Goal: Task Accomplishment & Management: Manage account settings

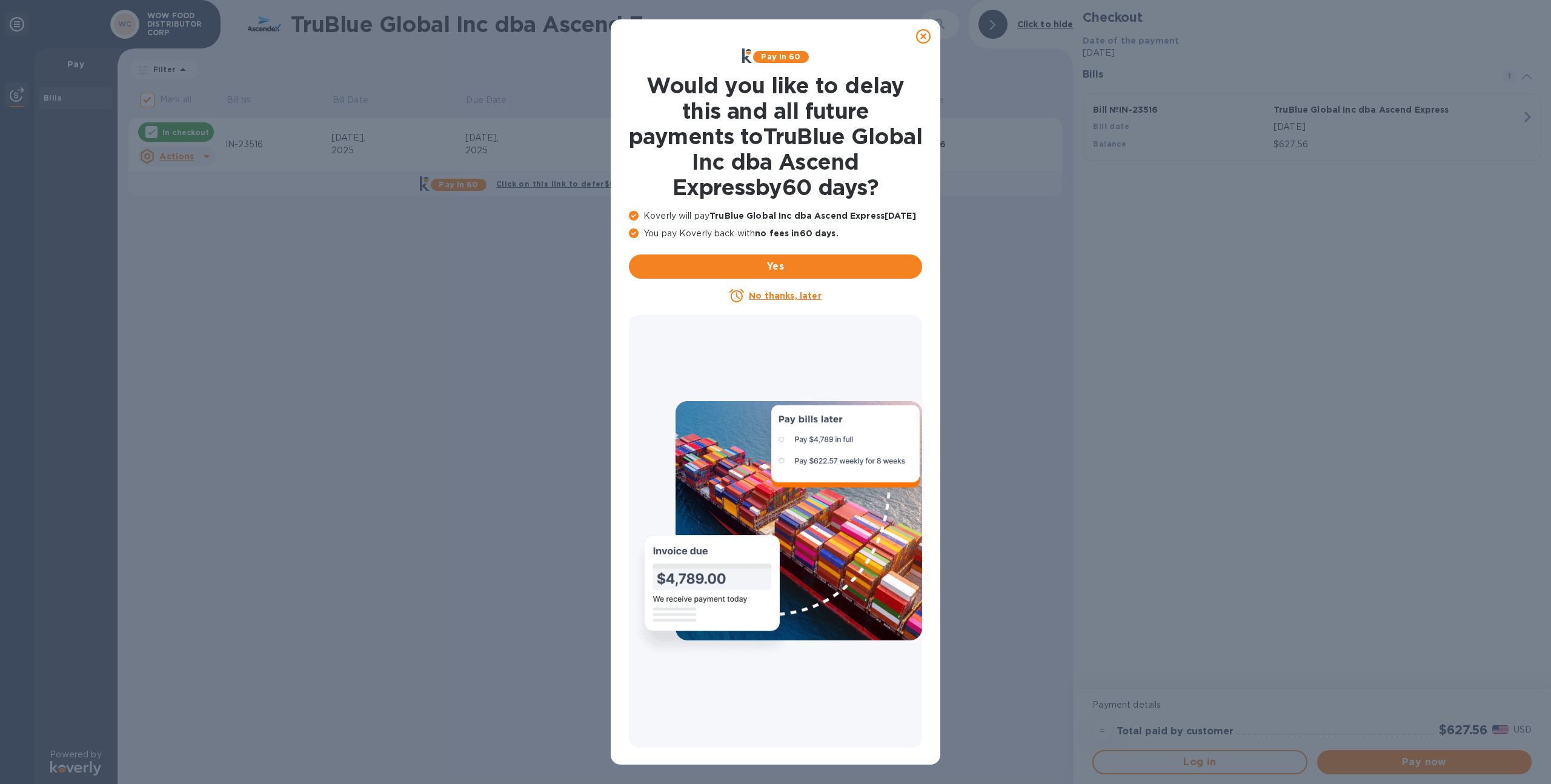
click at [916, 42] on icon at bounding box center [923, 36] width 14 height 14
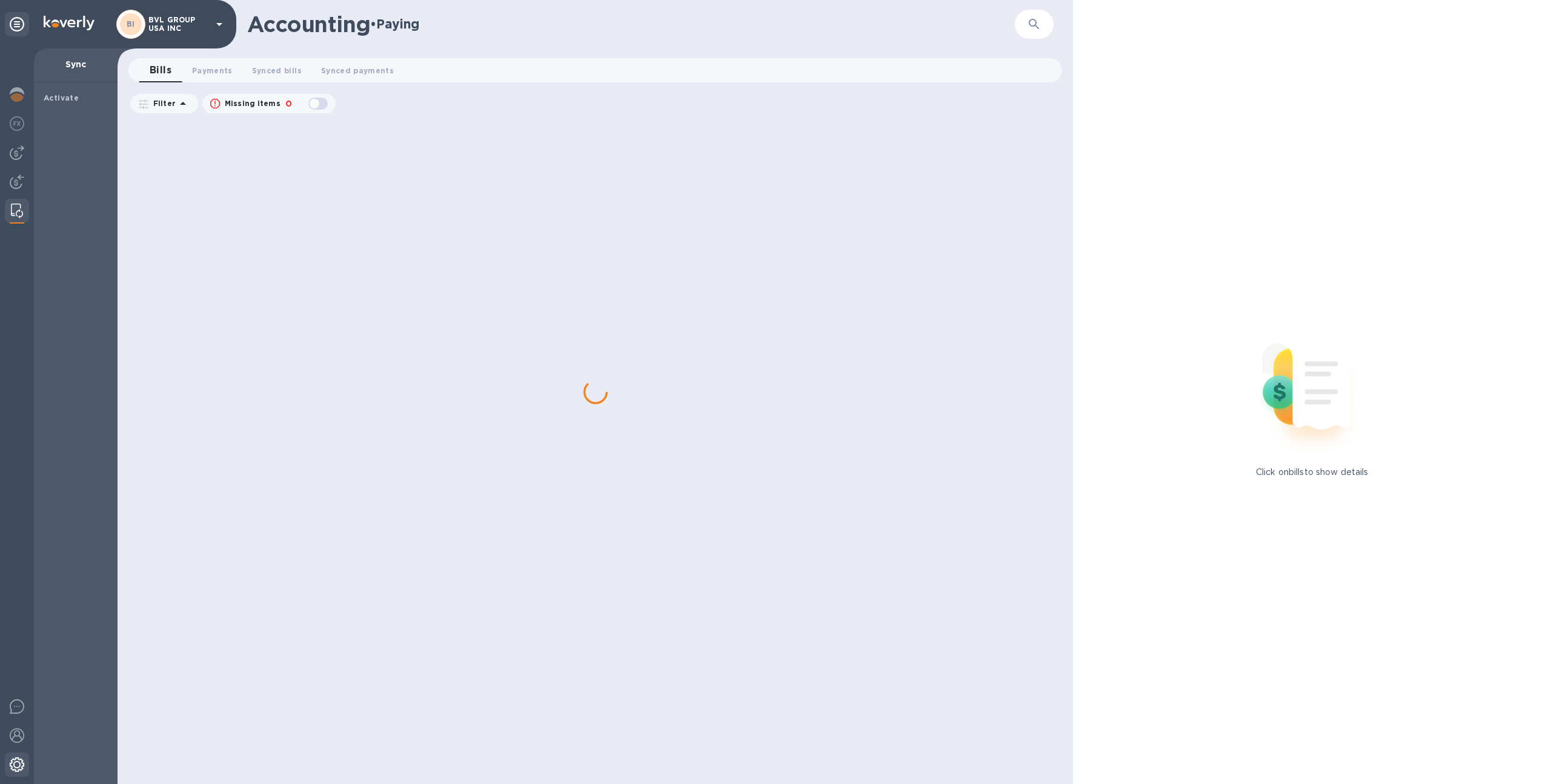
click at [7, 767] on div at bounding box center [17, 765] width 24 height 27
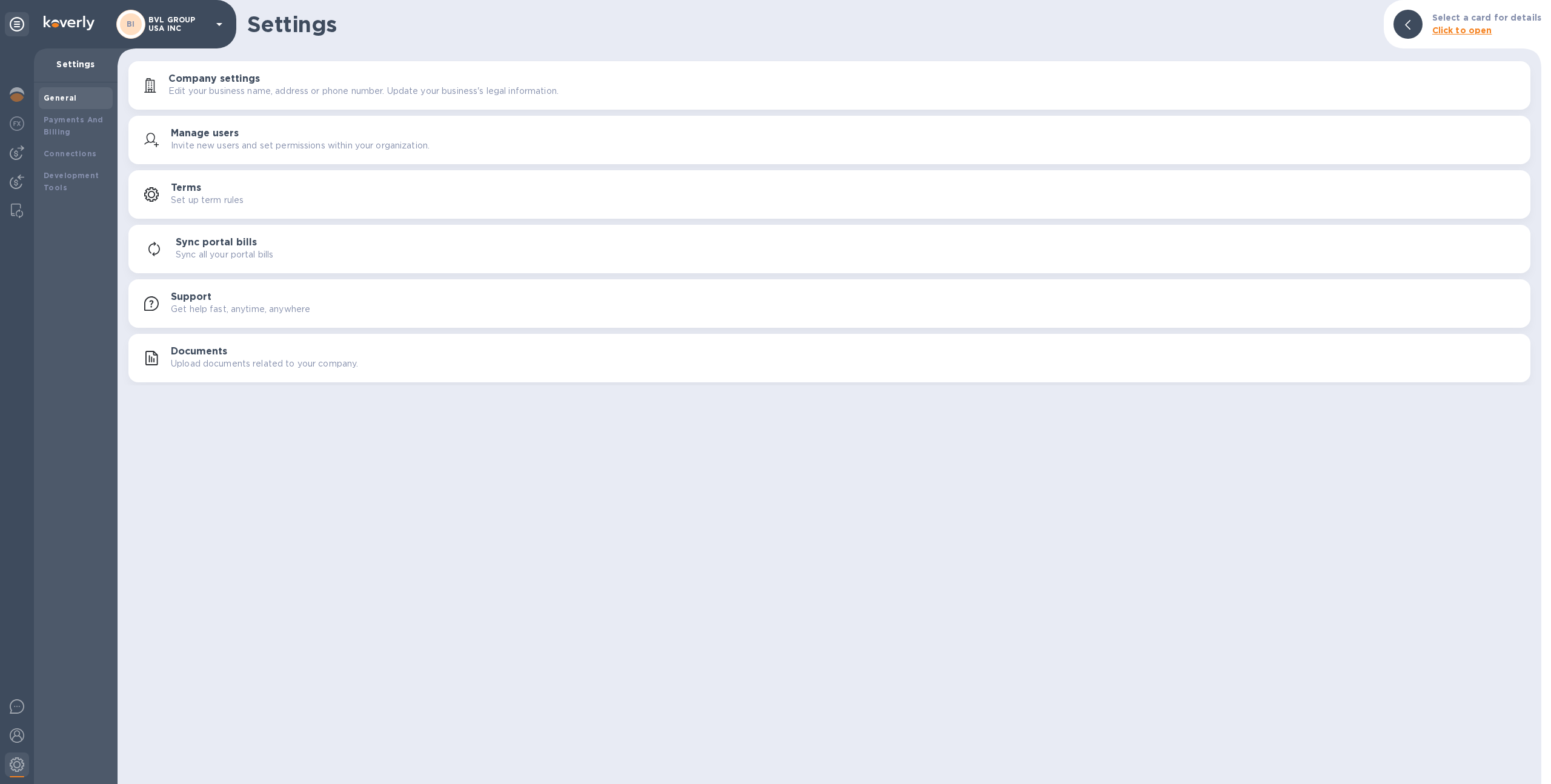
click at [195, 343] on div "Documents Upload documents related to your company." at bounding box center [829, 358] width 1387 height 29
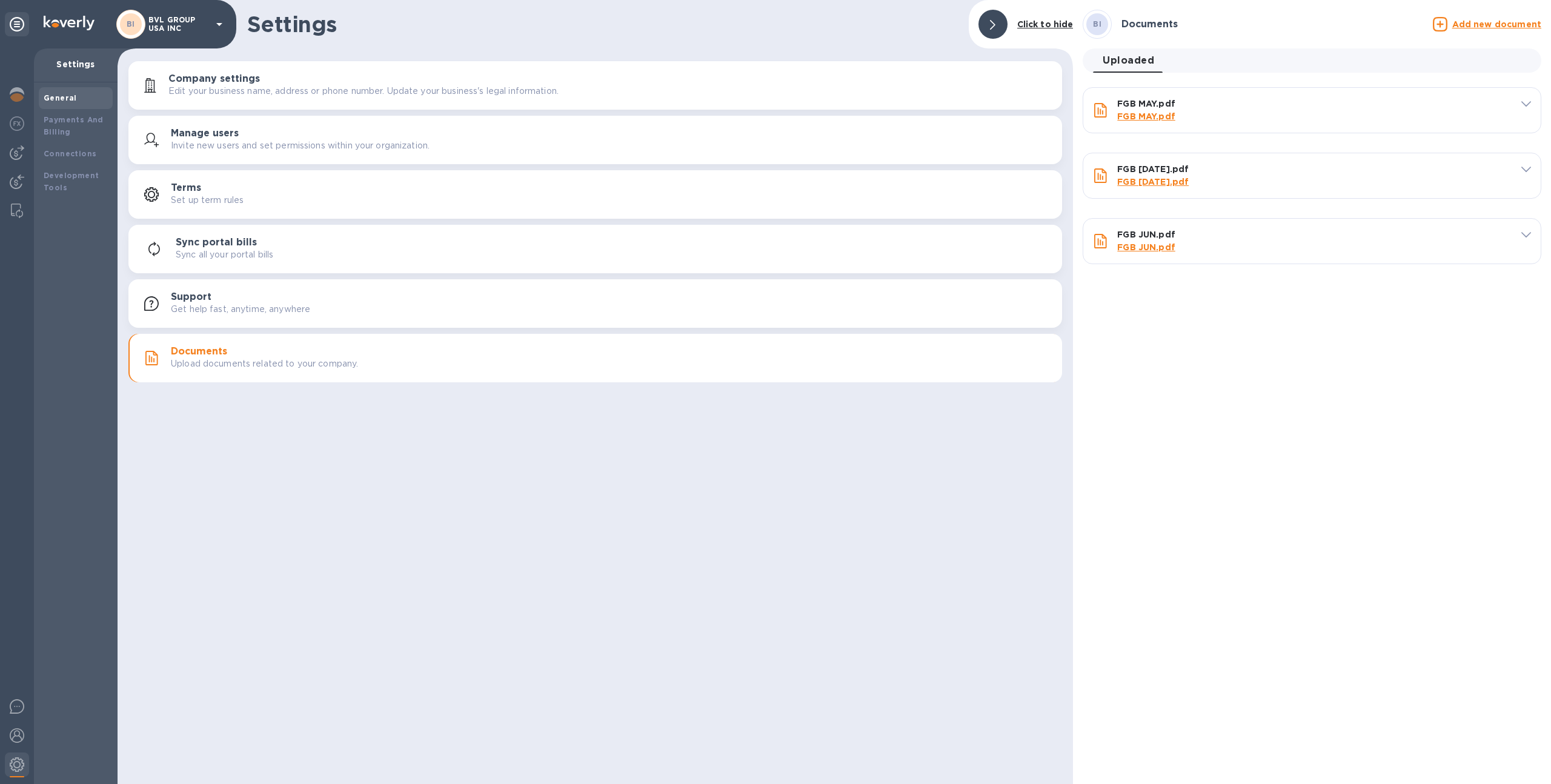
click at [1229, 111] on p "FGB MAY.pdf" at bounding box center [1305, 116] width 377 height 13
click at [1470, 24] on u "Add new document" at bounding box center [1496, 24] width 89 height 10
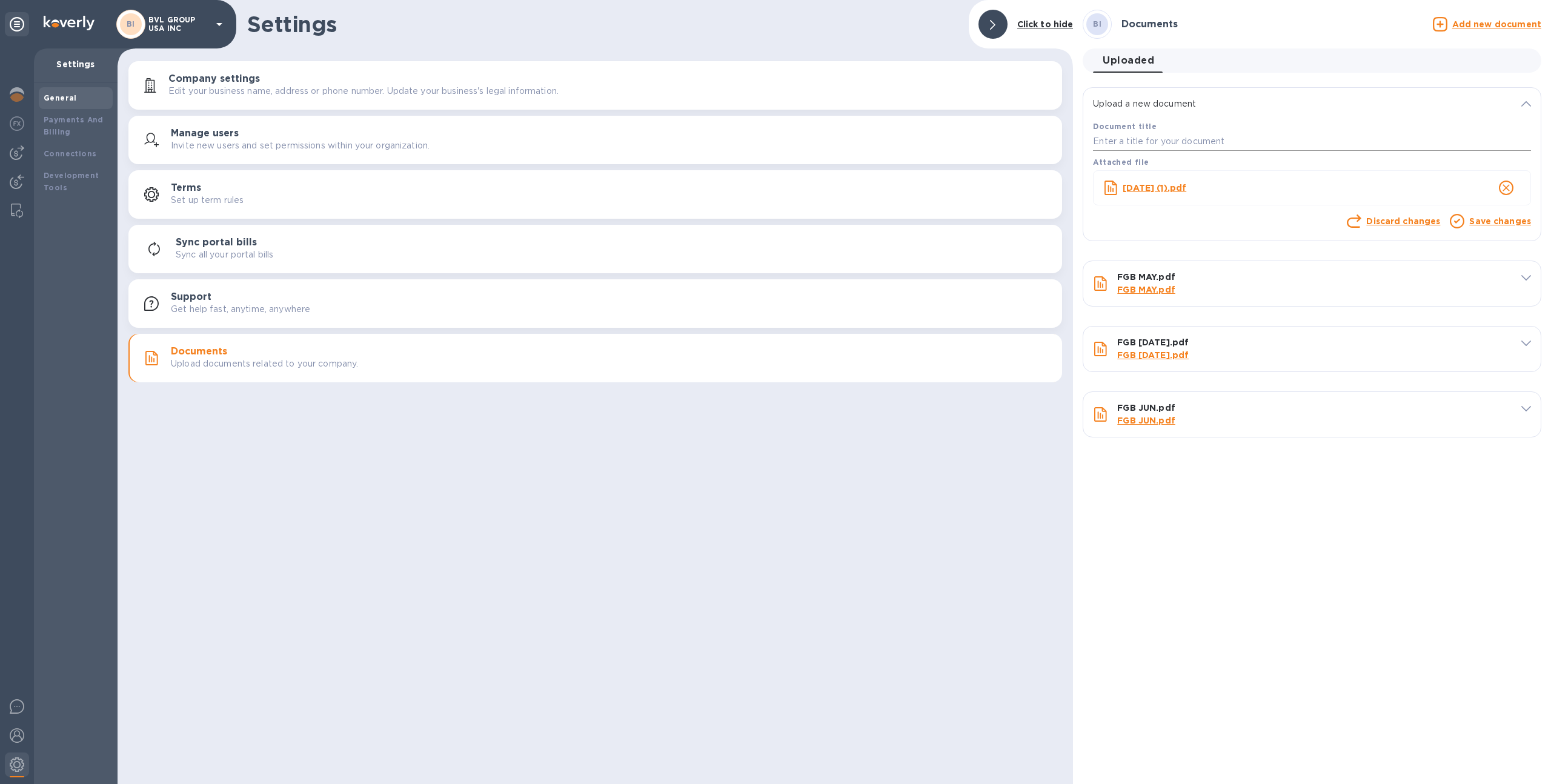
click at [1178, 138] on input "text" at bounding box center [1312, 142] width 438 height 18
type input "[DATE] UNMODIFIED"
click at [1467, 216] on div at bounding box center [1457, 222] width 20 height 20
click at [1480, 224] on link "Save changes" at bounding box center [1499, 221] width 61 height 10
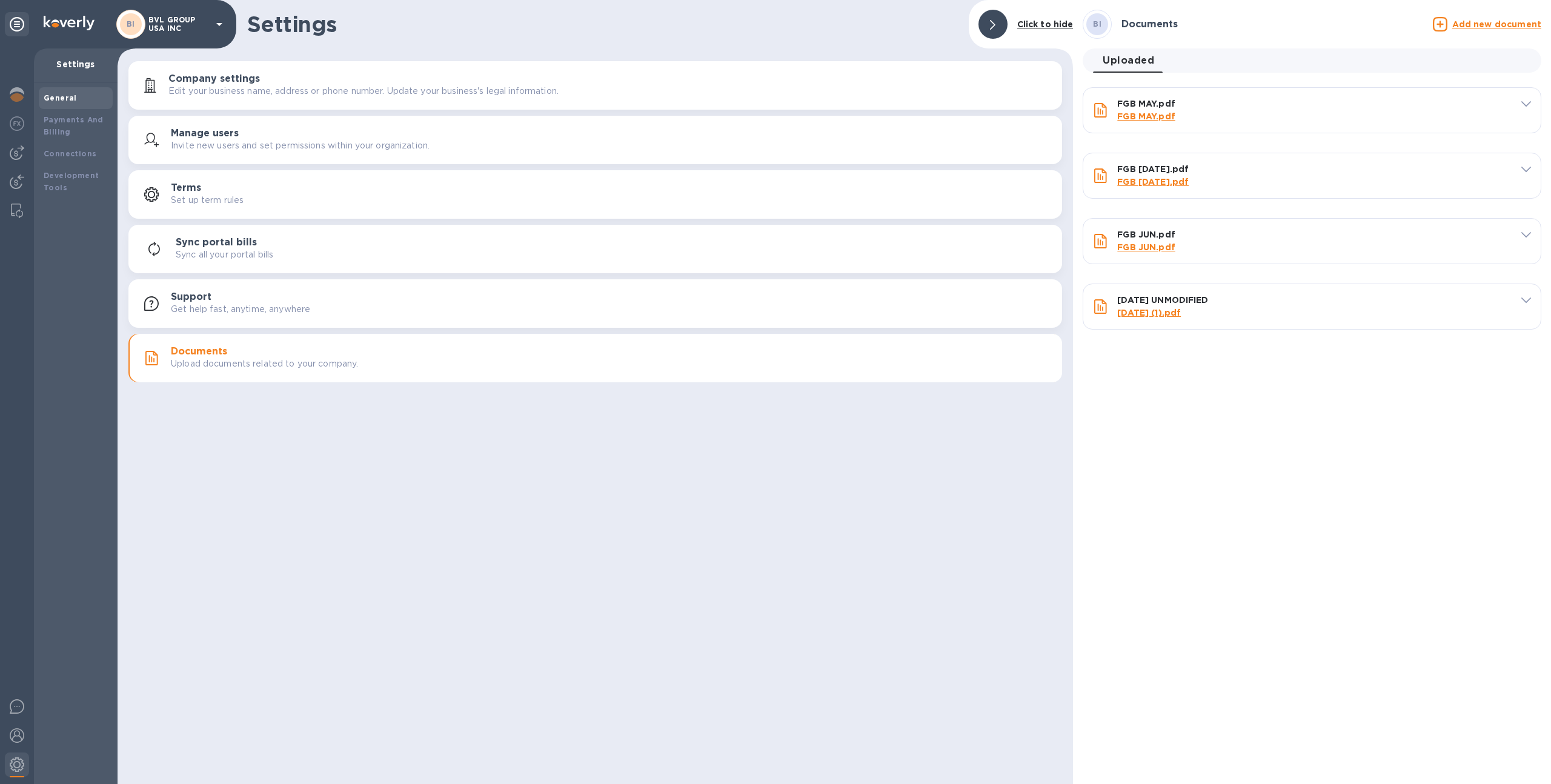
click at [1457, 22] on u "Add new document" at bounding box center [1496, 24] width 89 height 10
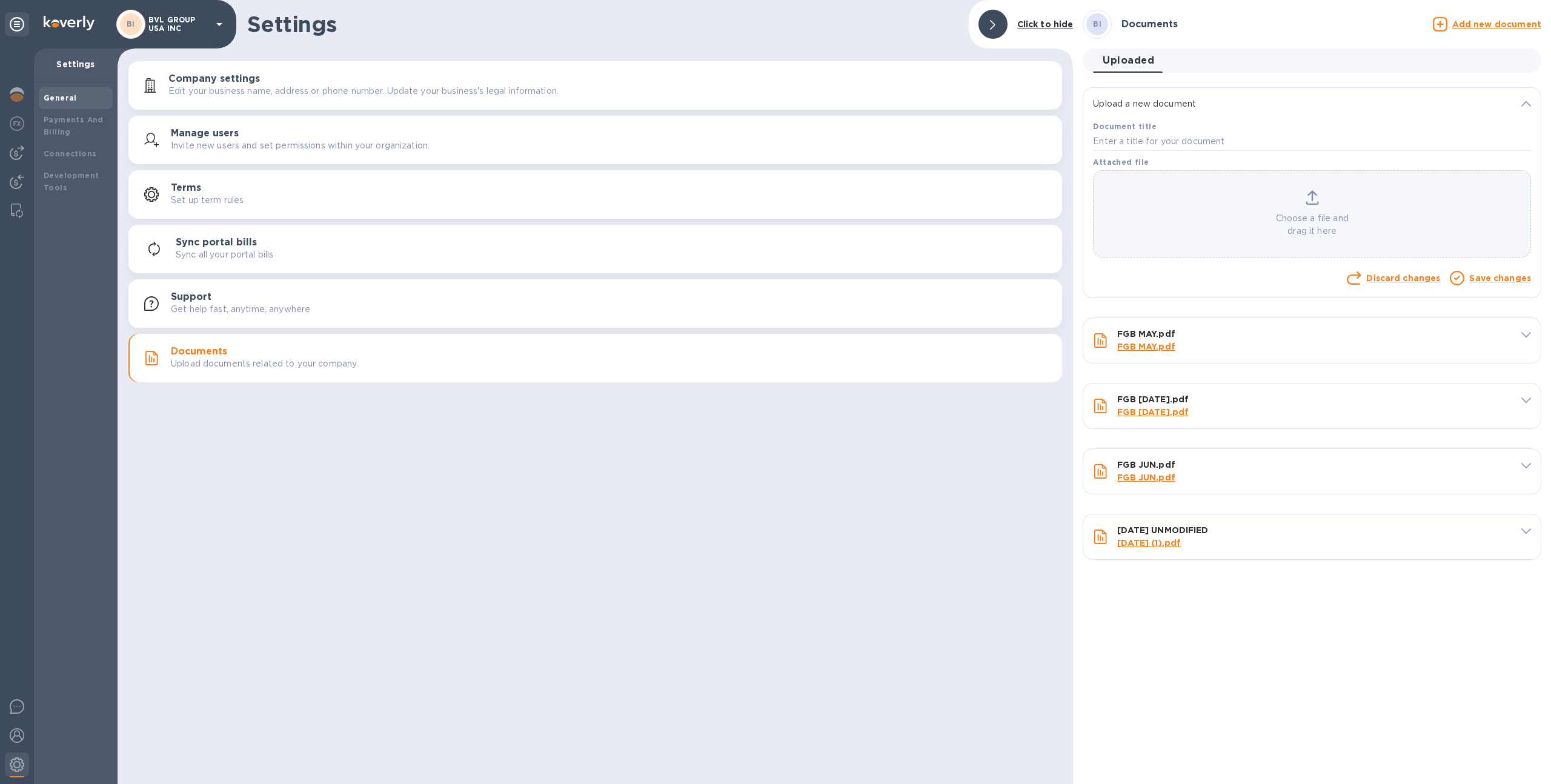
click at [1311, 218] on p "Choose a file and drag it here" at bounding box center [1312, 225] width 437 height 26
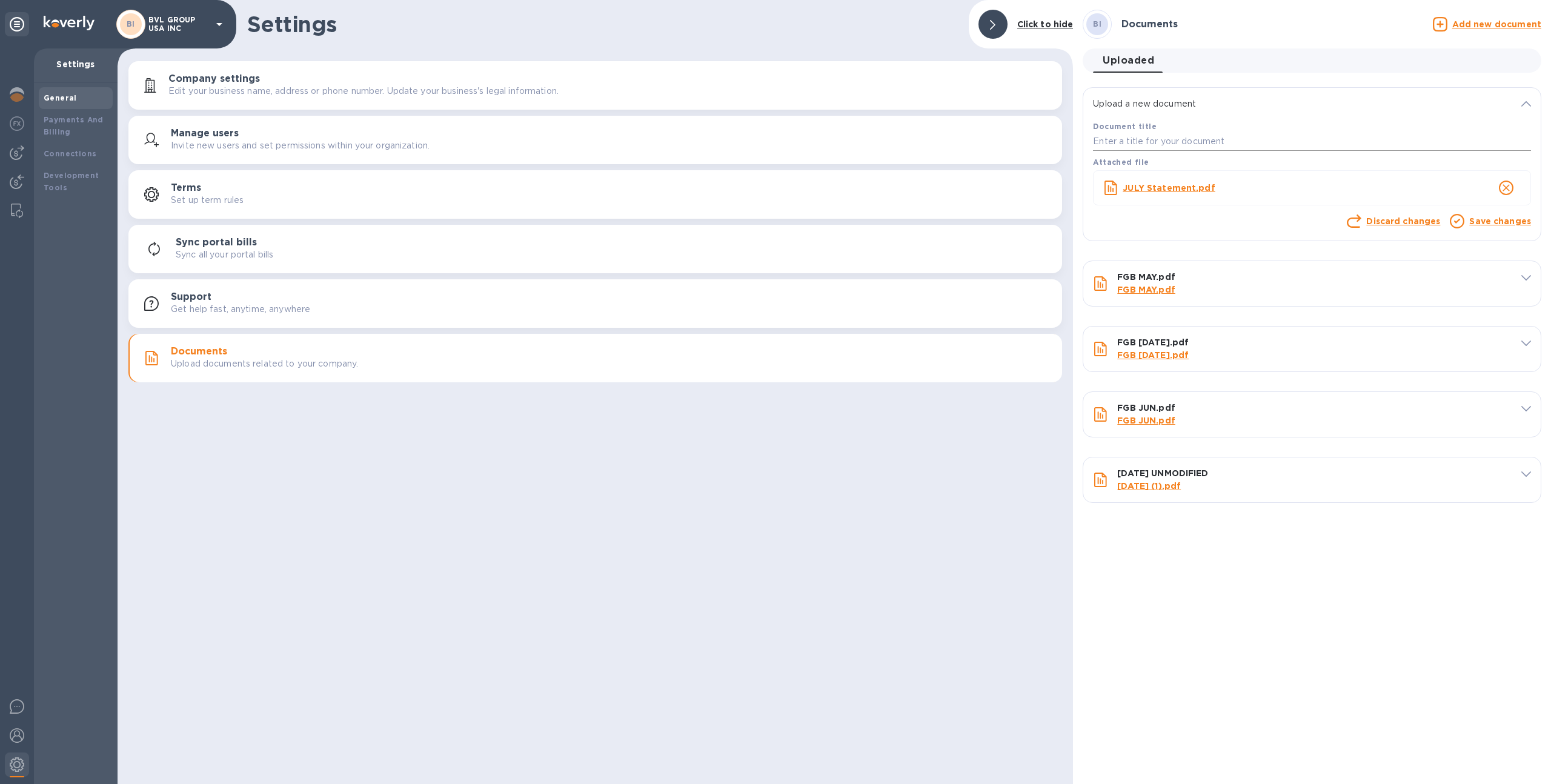
click at [1174, 142] on input "text" at bounding box center [1312, 142] width 438 height 18
type input "[DATE] UNMODIFIED"
click at [1474, 221] on link "Save changes" at bounding box center [1499, 221] width 61 height 10
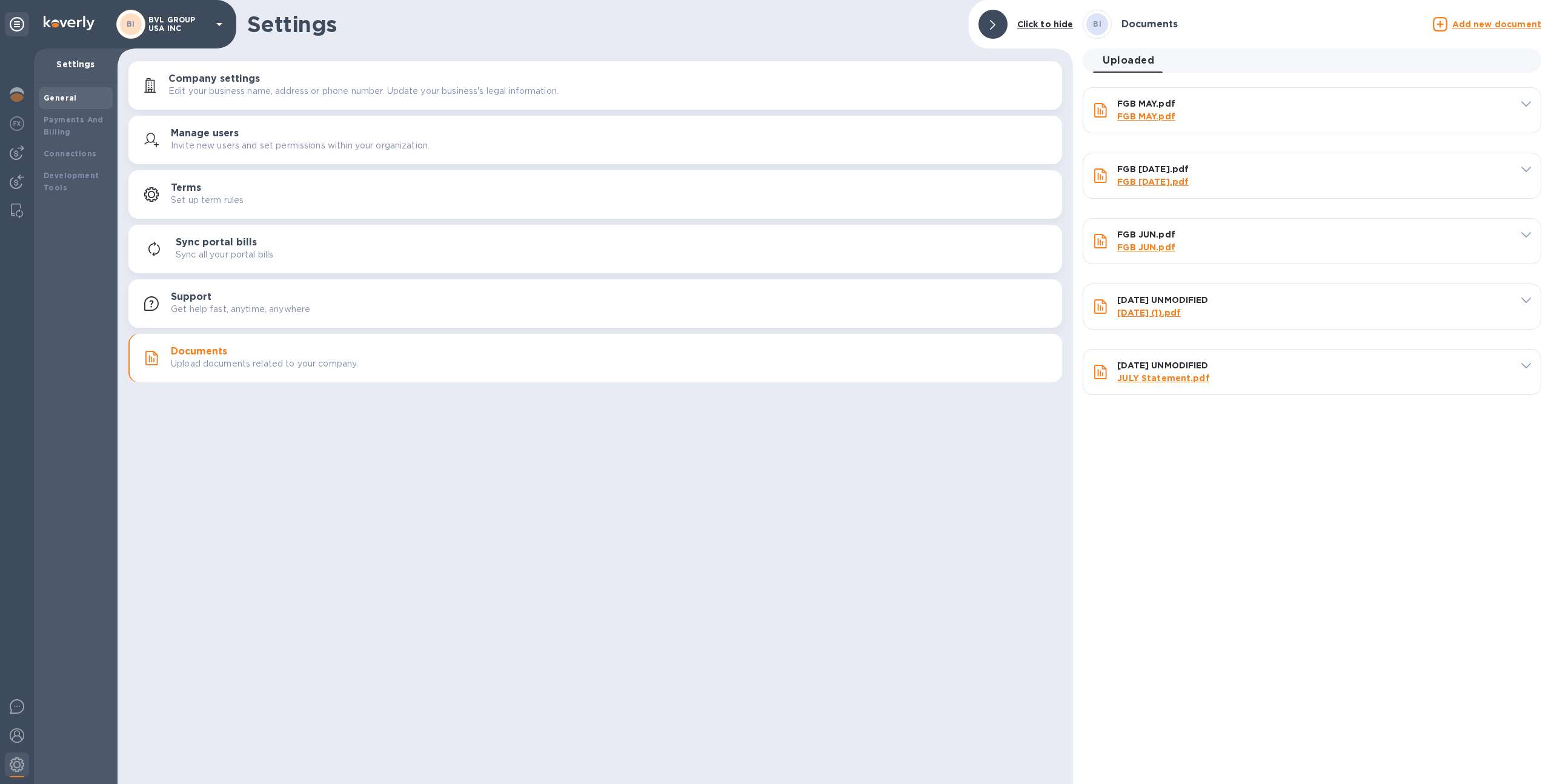
click at [1494, 25] on u "Add new document" at bounding box center [1496, 24] width 89 height 10
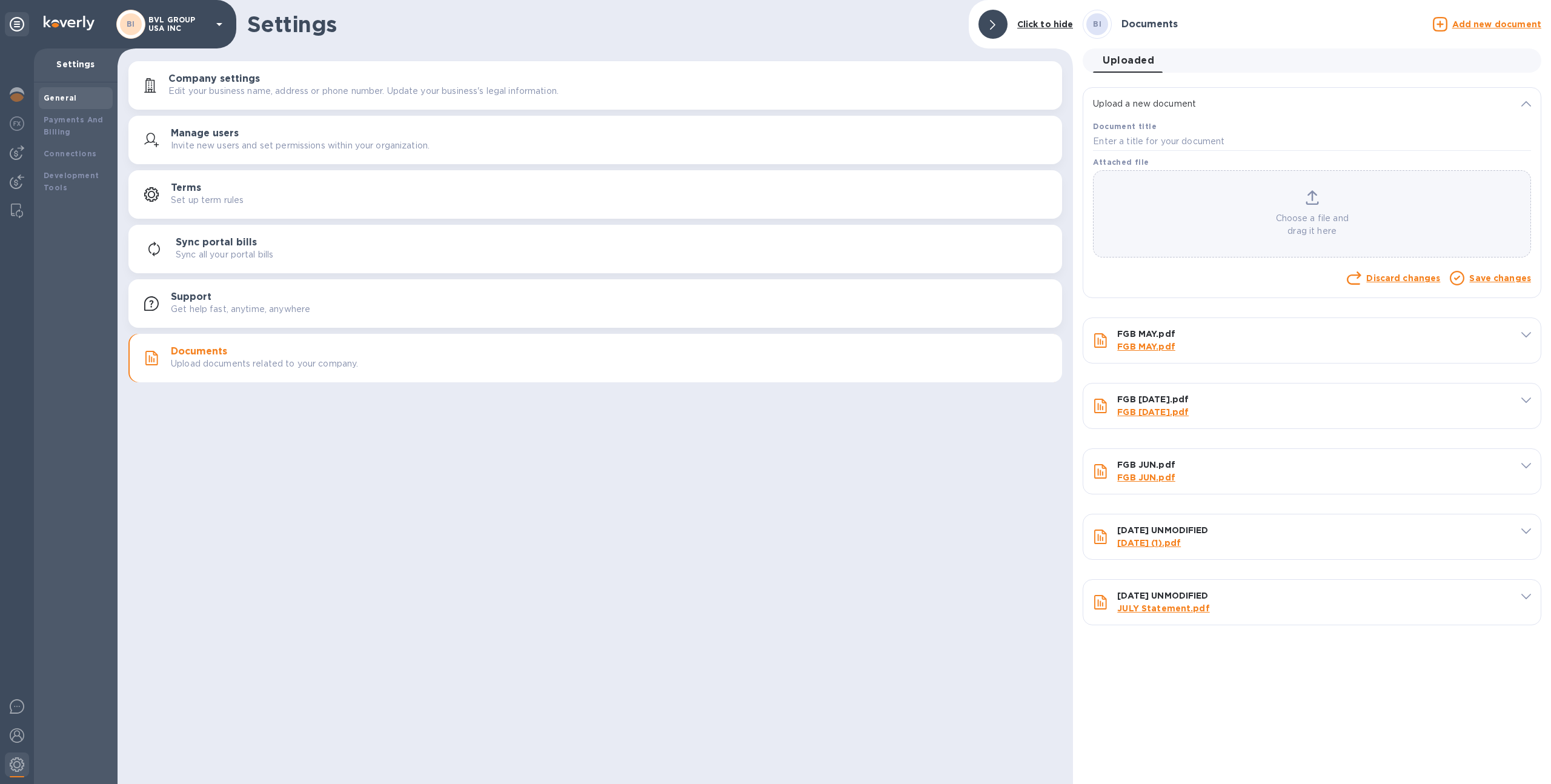
click at [1287, 210] on div "Choose a file and drag it here" at bounding box center [1312, 214] width 437 height 47
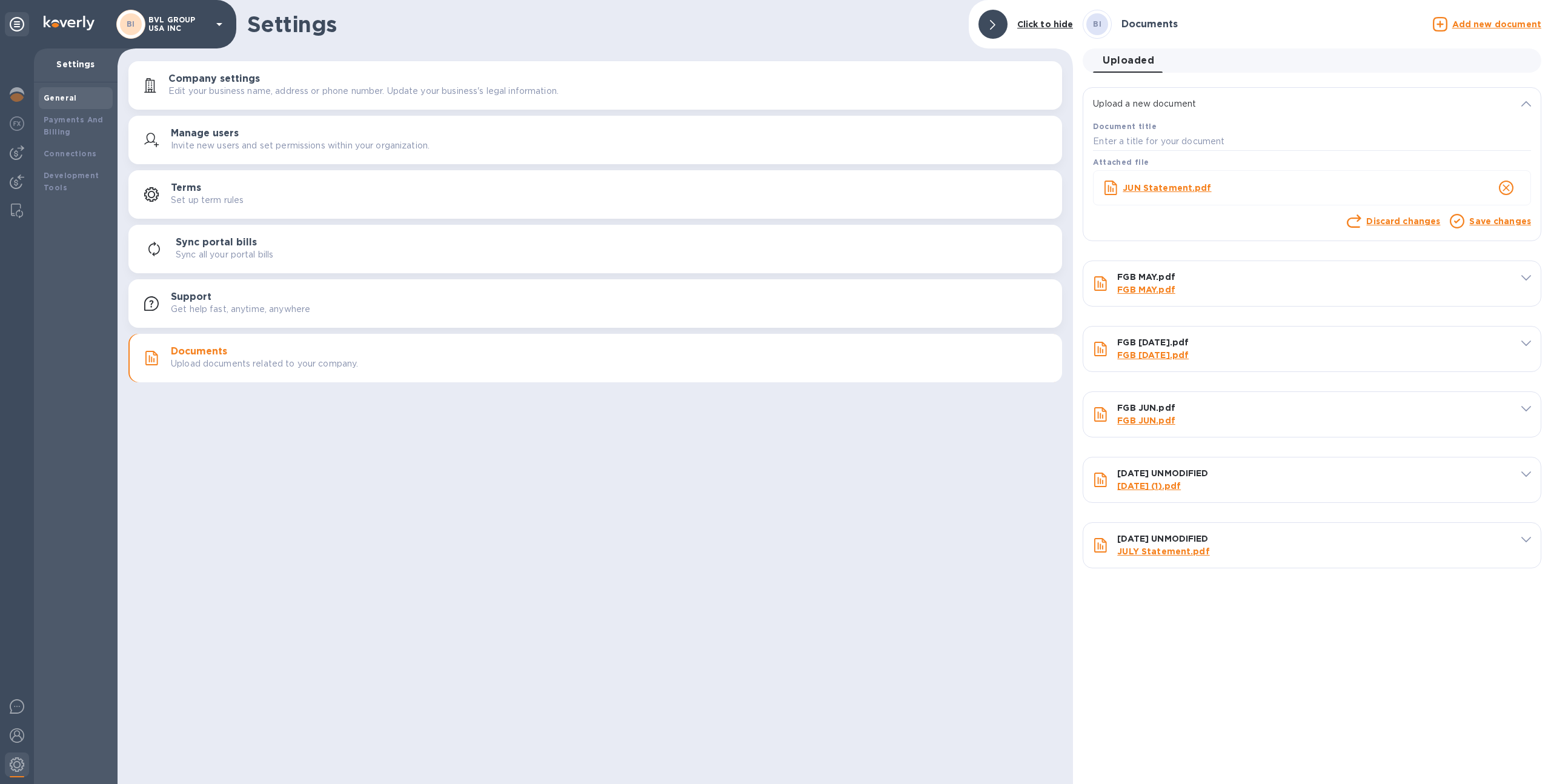
click at [1185, 190] on b "JUN Statement.pdf" at bounding box center [1166, 187] width 89 height 10
click at [1205, 137] on input "text" at bounding box center [1312, 142] width 438 height 18
click at [1116, 138] on input "[DATE] UNMODIFIED" at bounding box center [1312, 142] width 438 height 18
type input "[DATE] UNMODIFIED"
click at [1480, 224] on link "Save changes" at bounding box center [1499, 221] width 61 height 10
